Goal: Information Seeking & Learning: Learn about a topic

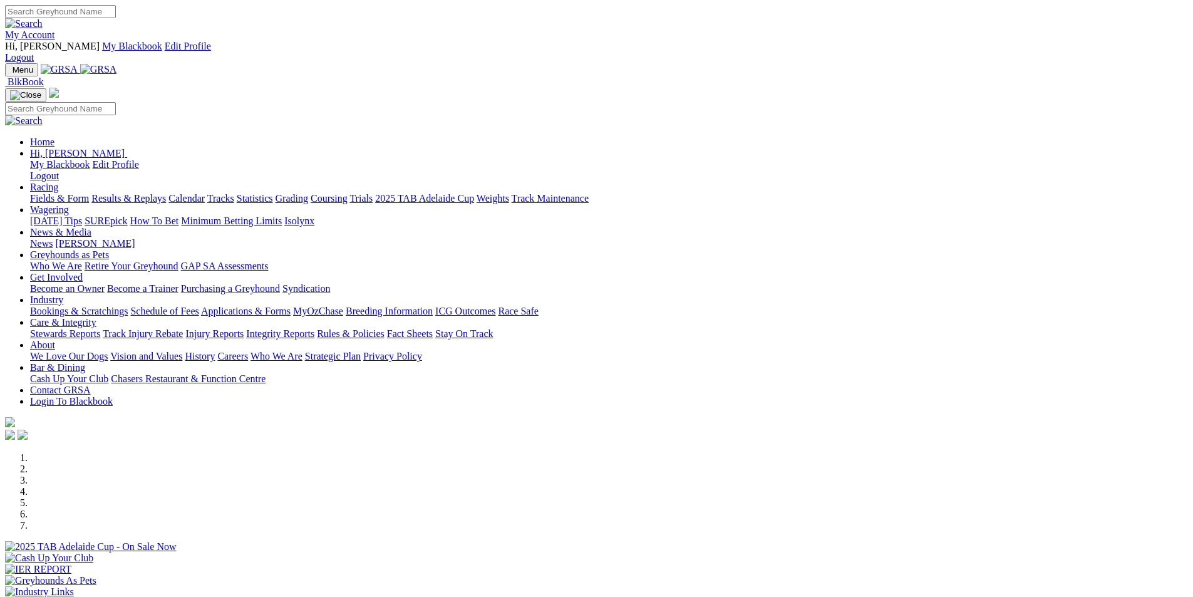
scroll to position [376, 0]
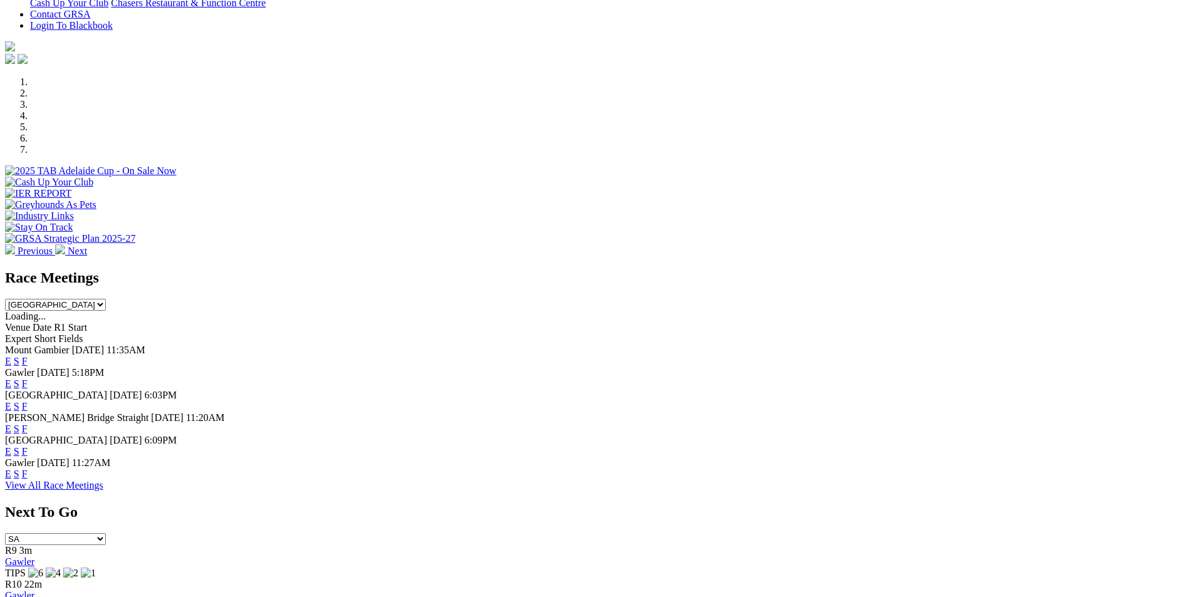
click at [28, 424] on link "F" at bounding box center [25, 429] width 6 height 11
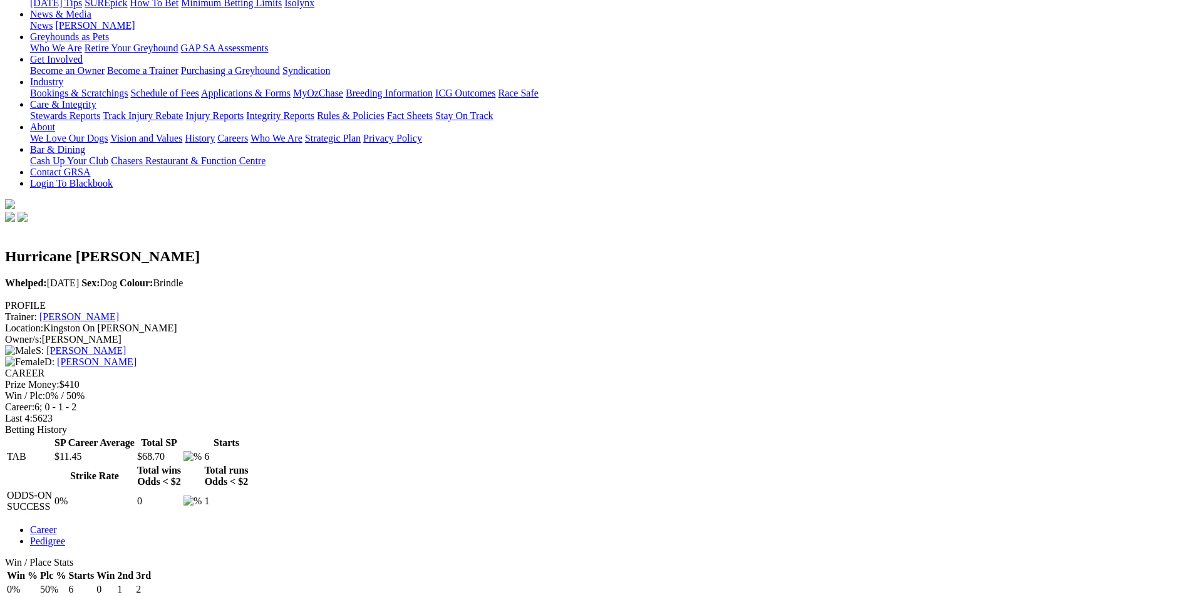
scroll to position [376, 0]
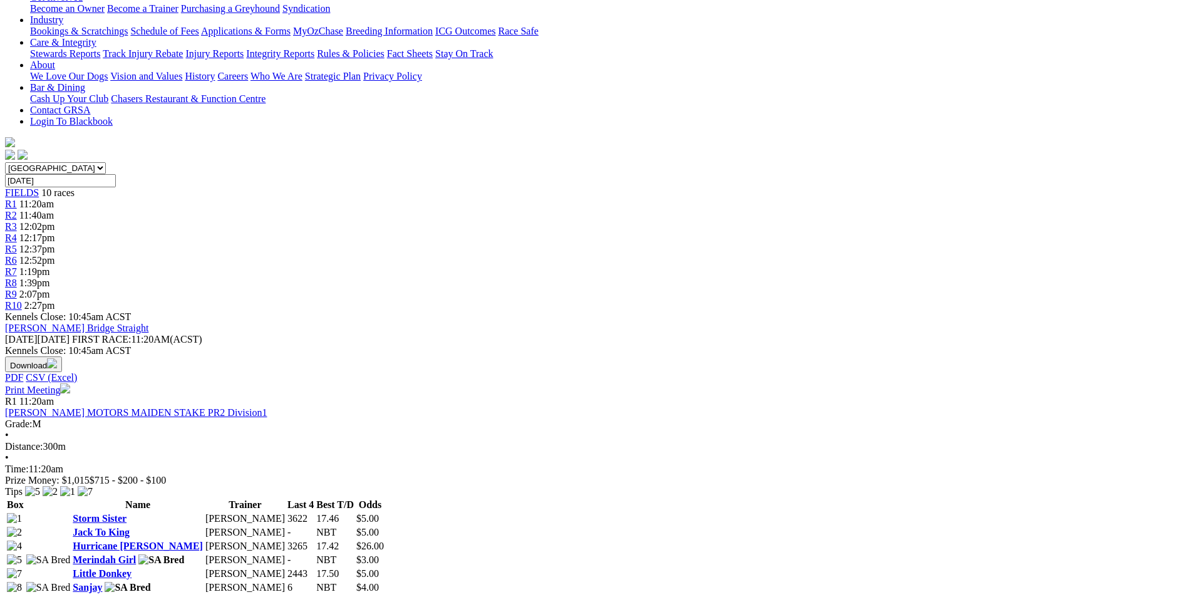
scroll to position [313, 0]
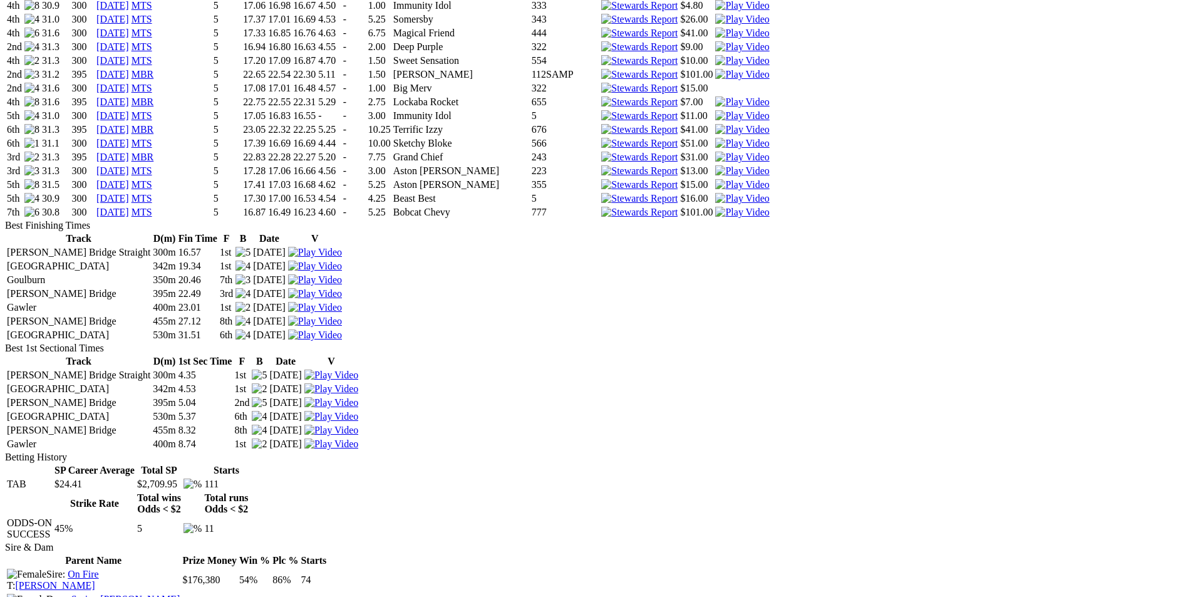
scroll to position [2318, 0]
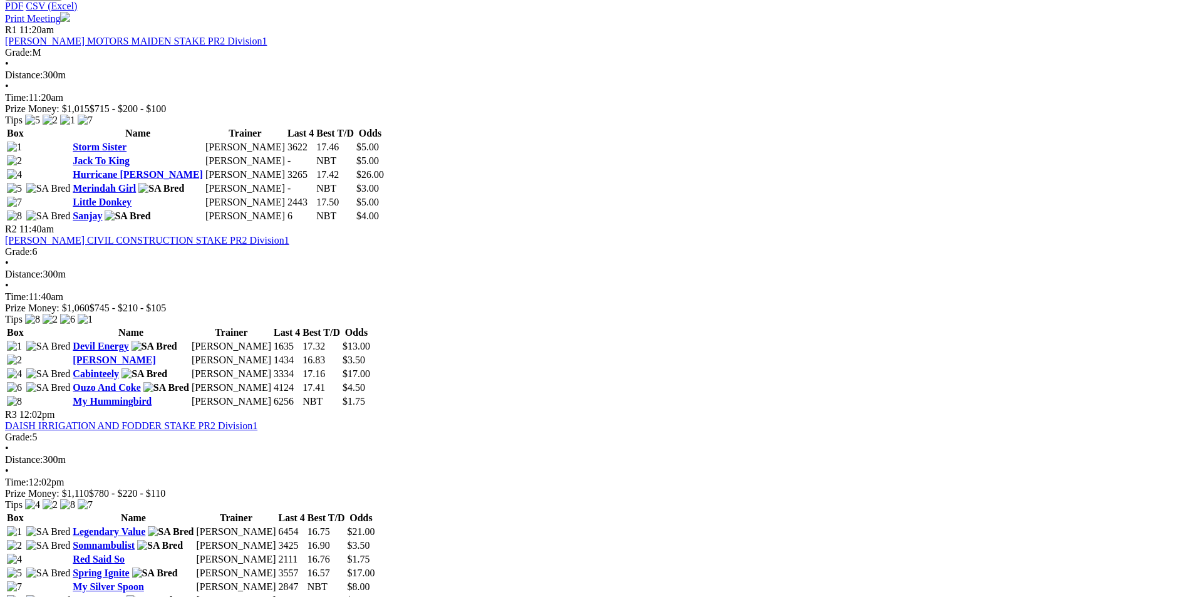
scroll to position [689, 0]
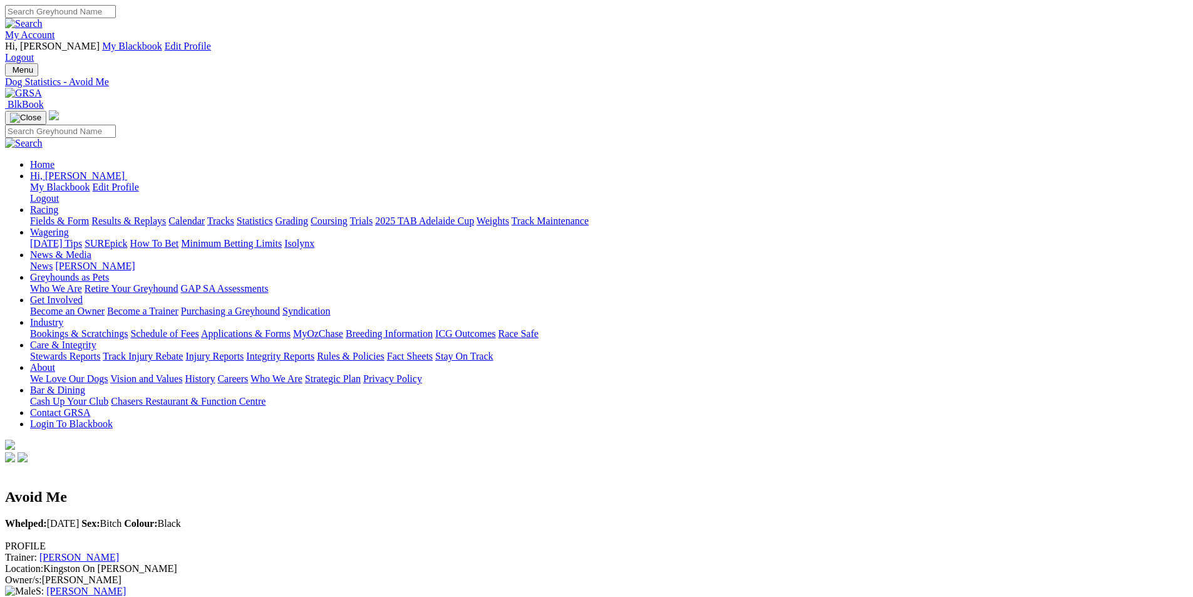
scroll to position [376, 0]
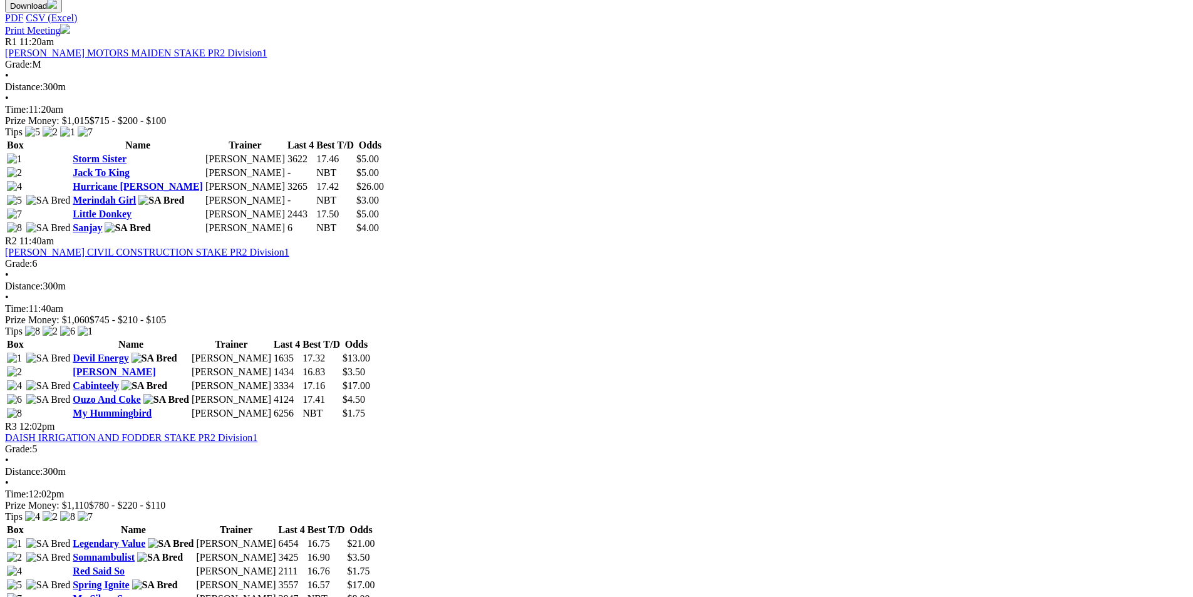
scroll to position [689, 0]
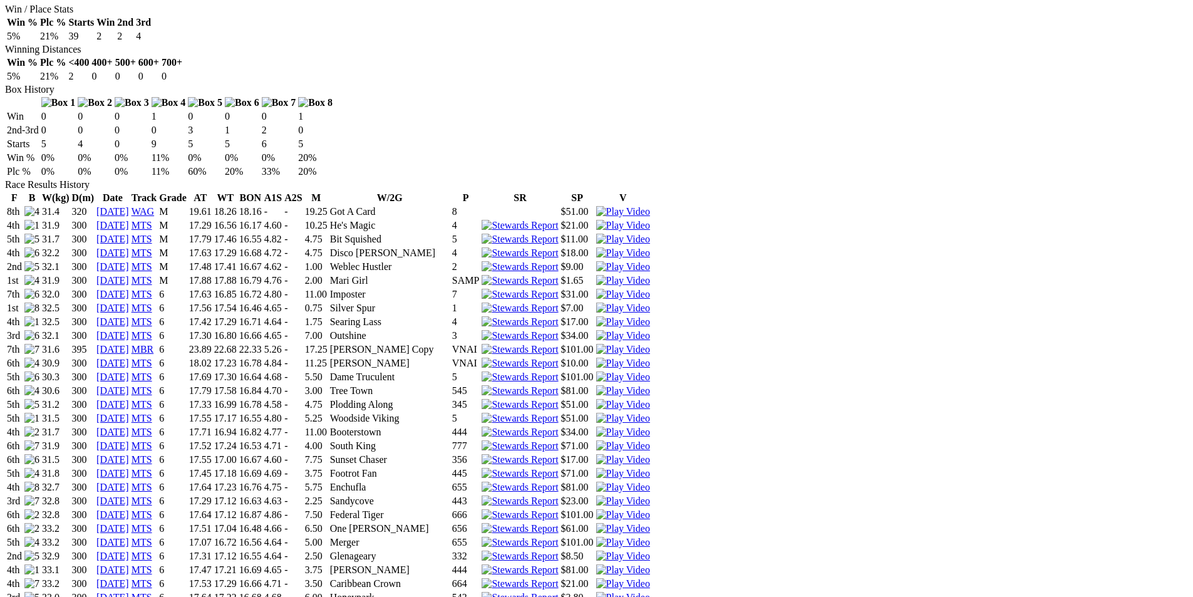
scroll to position [940, 0]
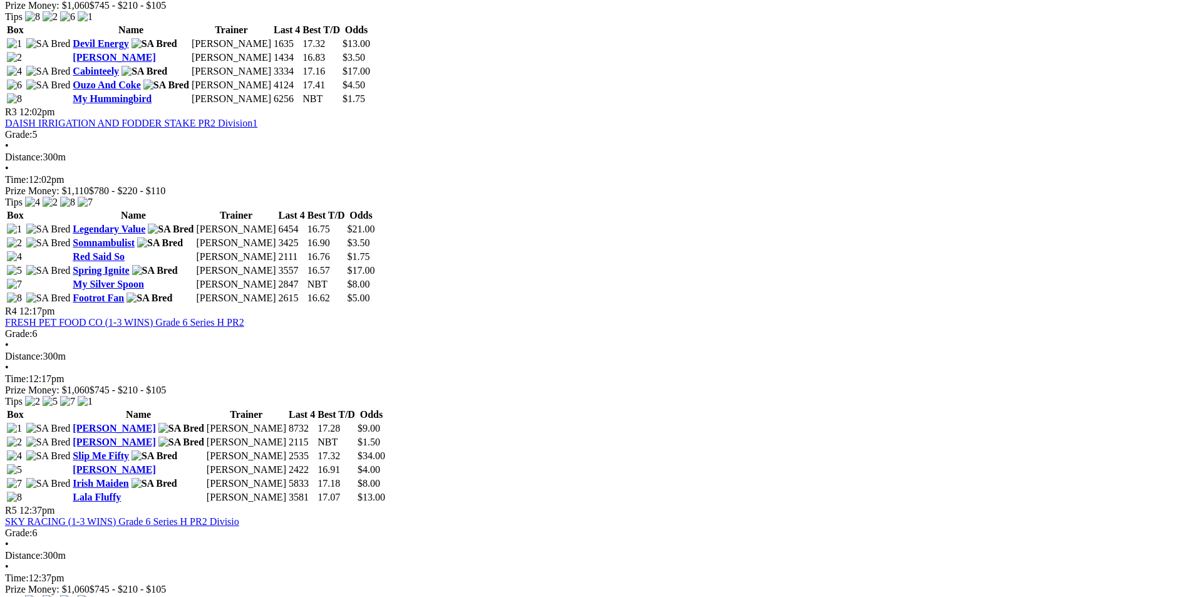
scroll to position [1002, 0]
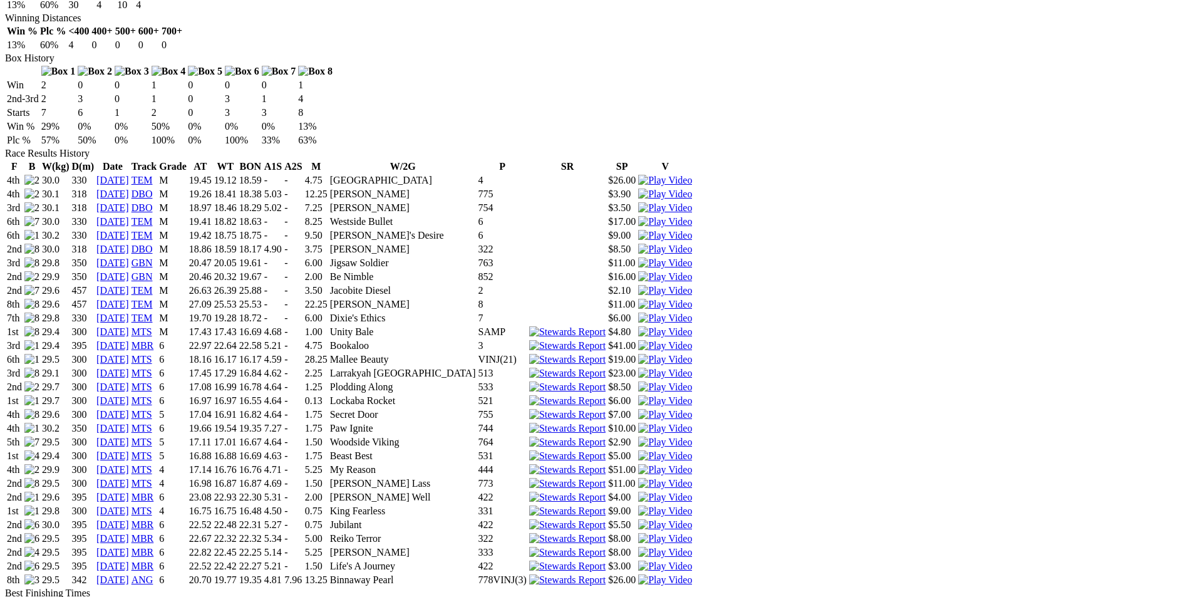
scroll to position [814, 0]
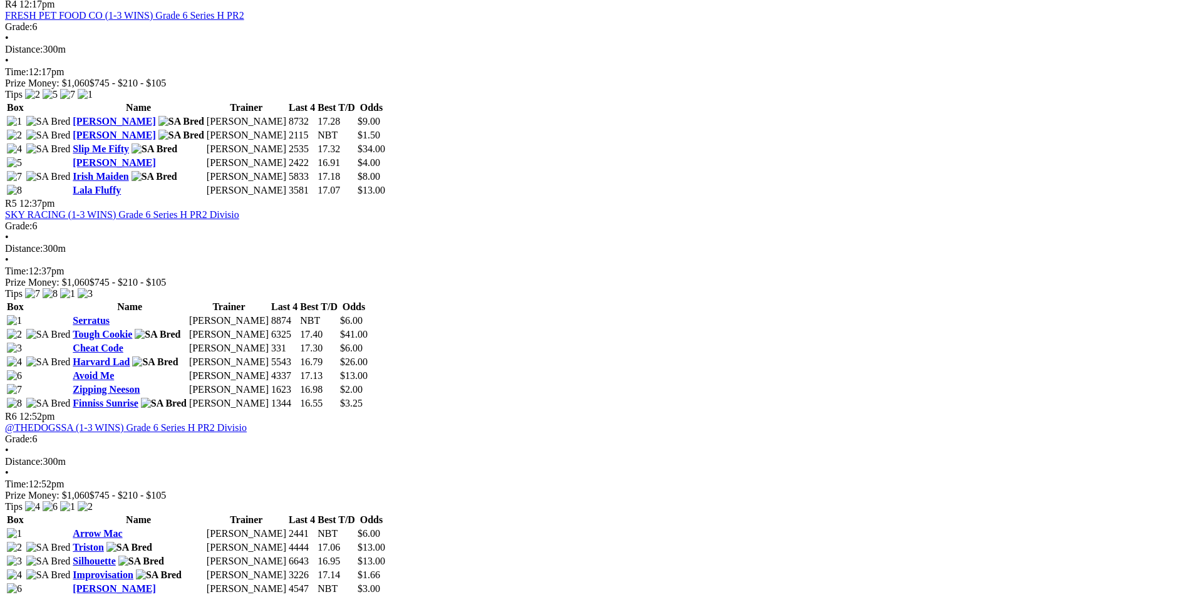
scroll to position [1316, 0]
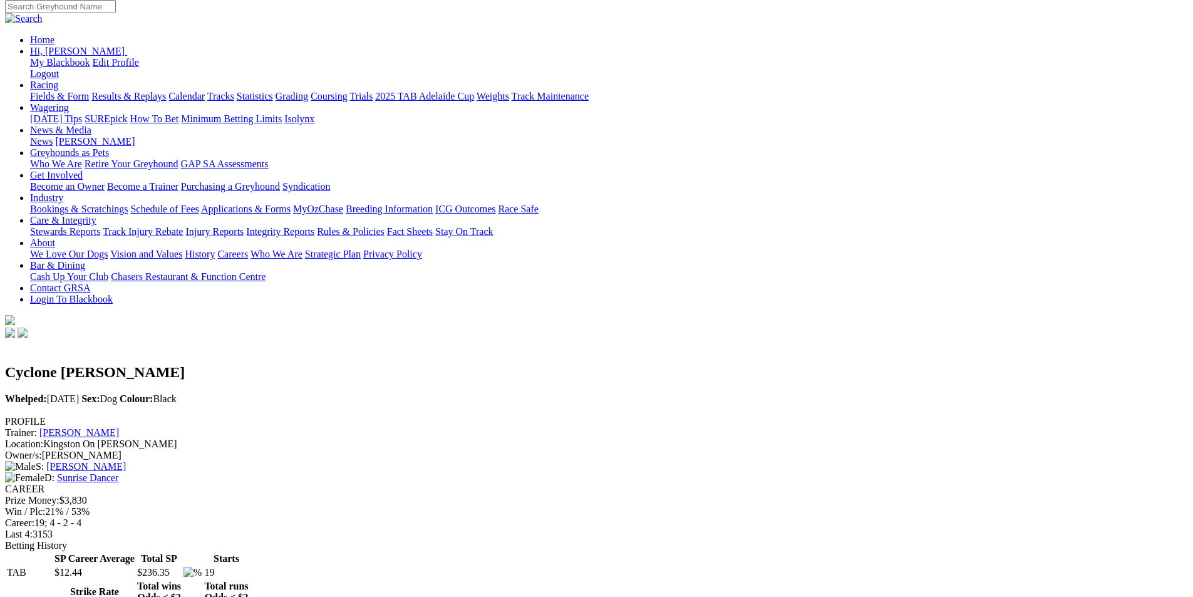
scroll to position [376, 0]
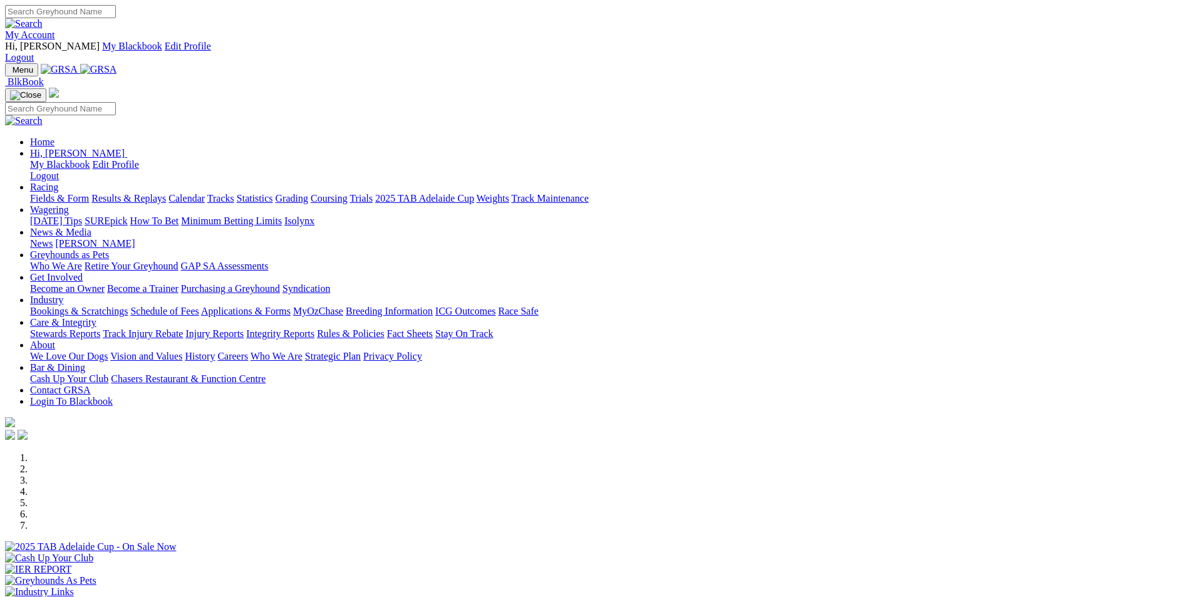
scroll to position [313, 0]
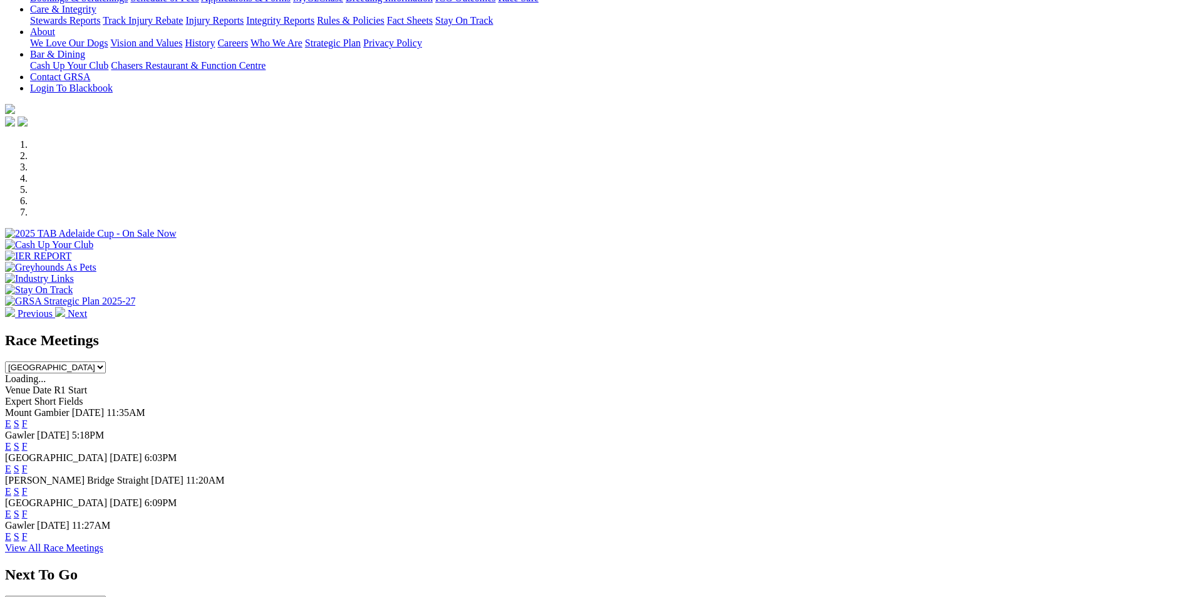
click at [28, 486] on link "F" at bounding box center [25, 491] width 6 height 11
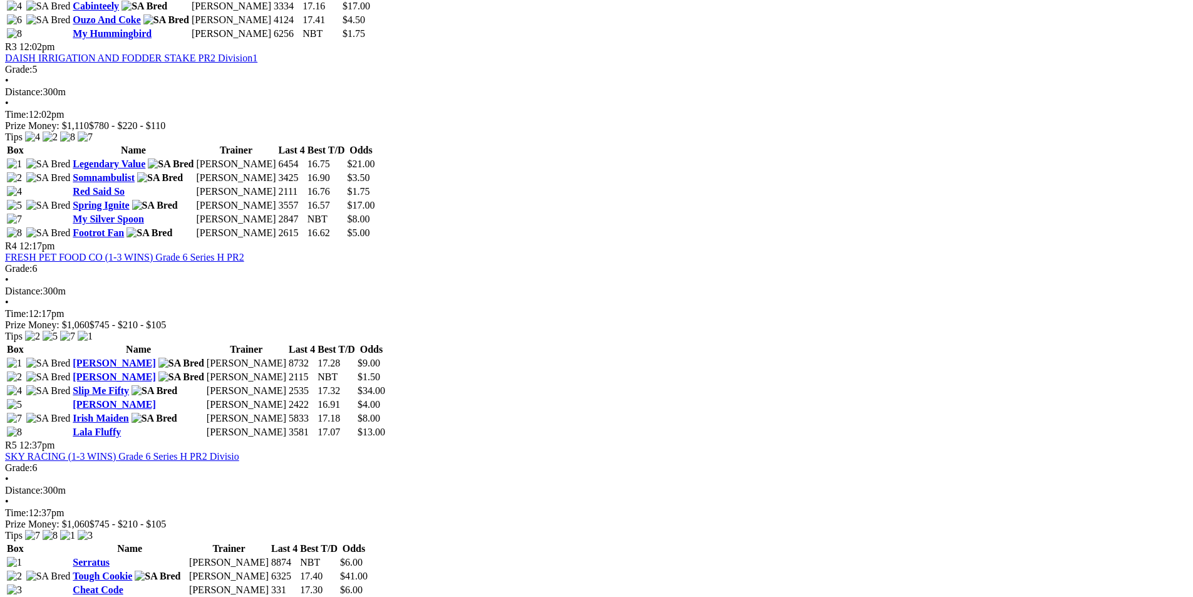
scroll to position [689, 0]
